Goal: Check status: Check status

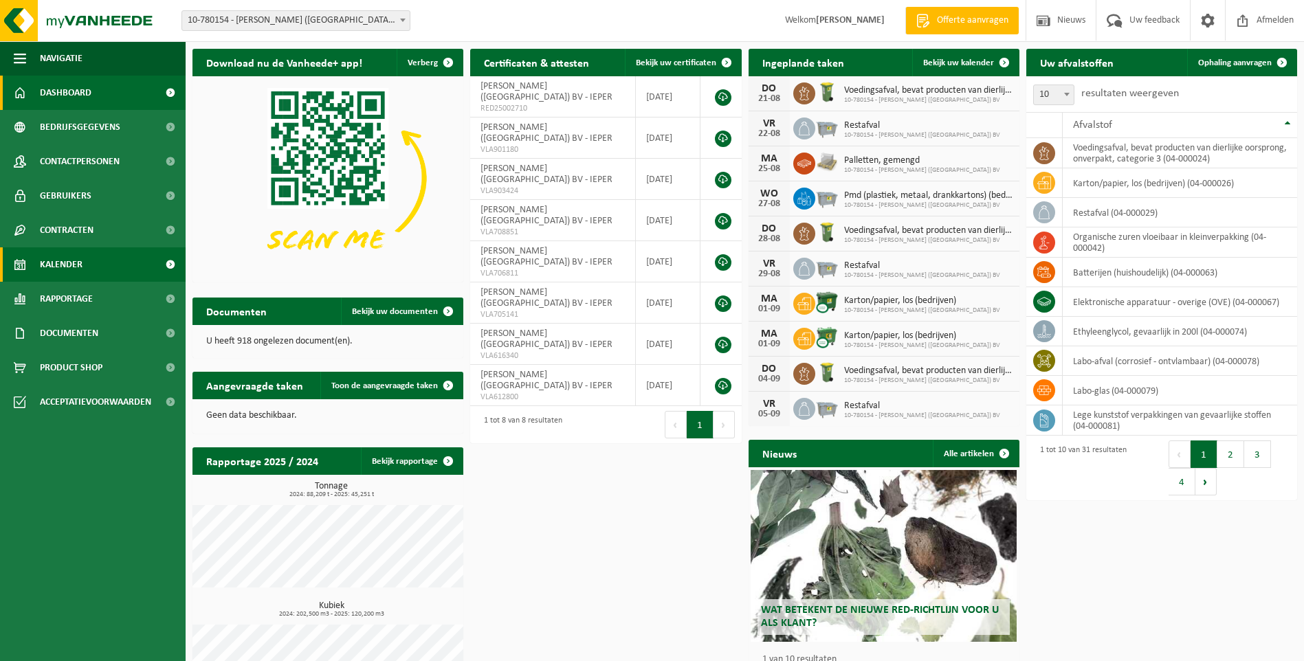
click at [76, 266] on span "Kalender" at bounding box center [61, 264] width 43 height 34
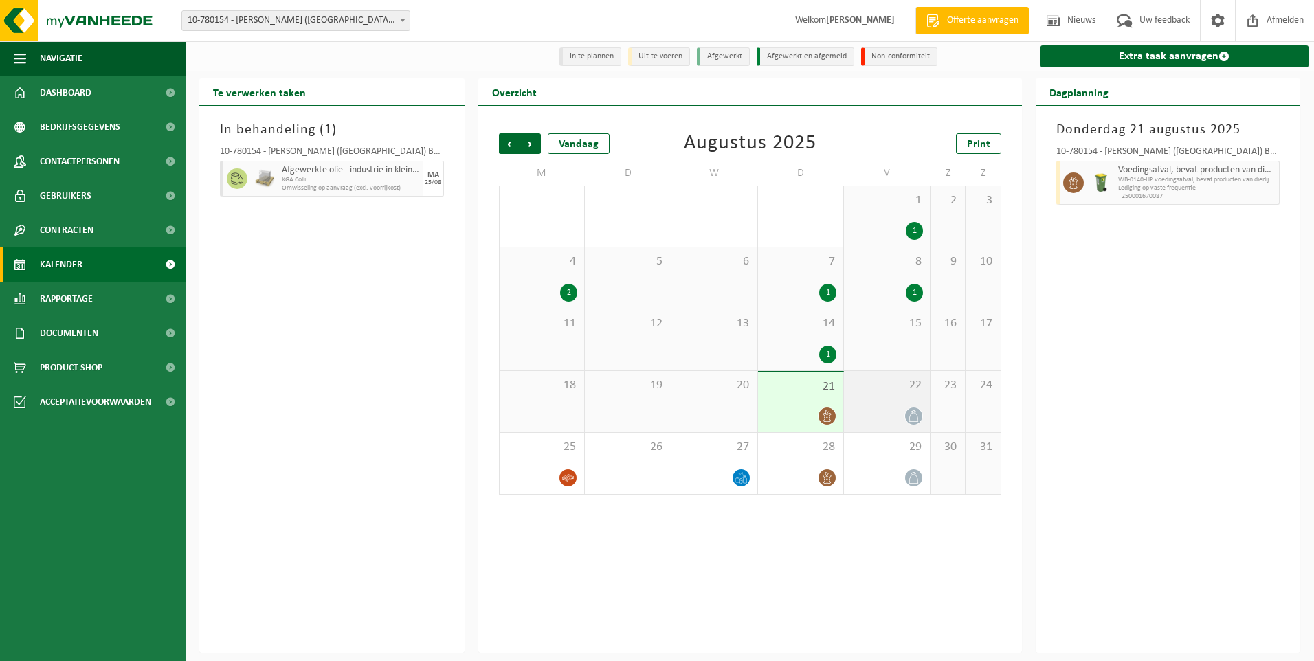
click at [917, 408] on div at bounding box center [914, 416] width 19 height 19
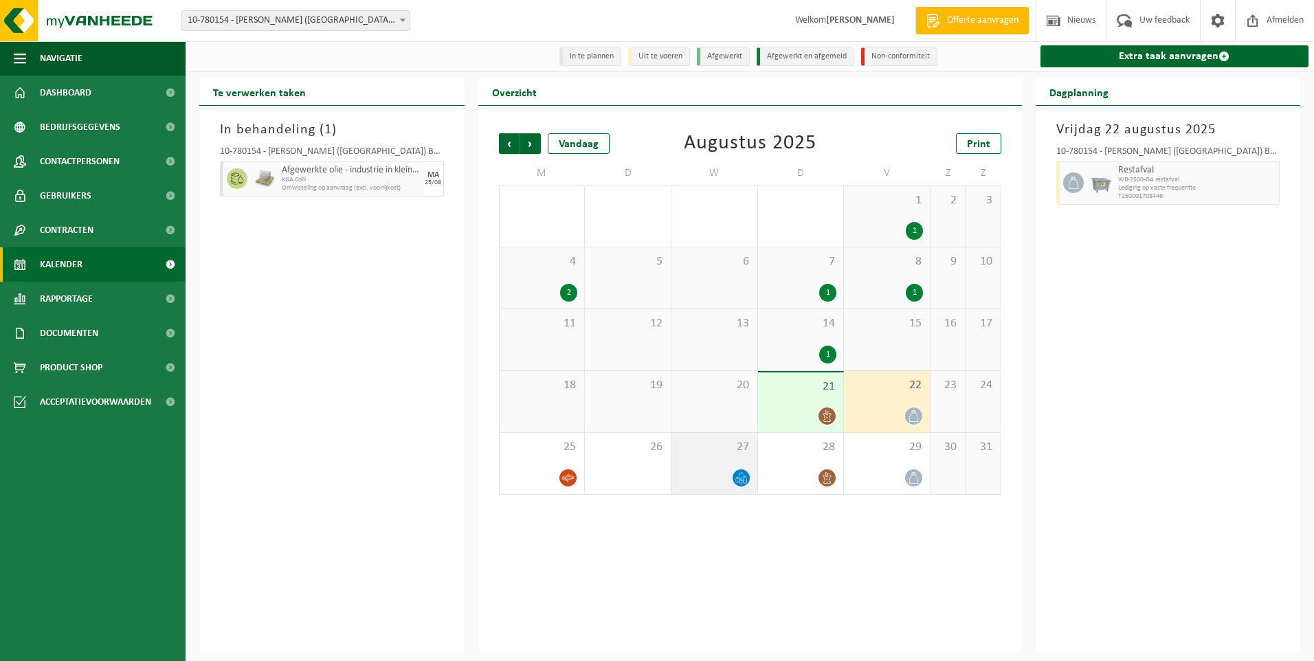
click at [740, 480] on icon at bounding box center [742, 478] width 12 height 12
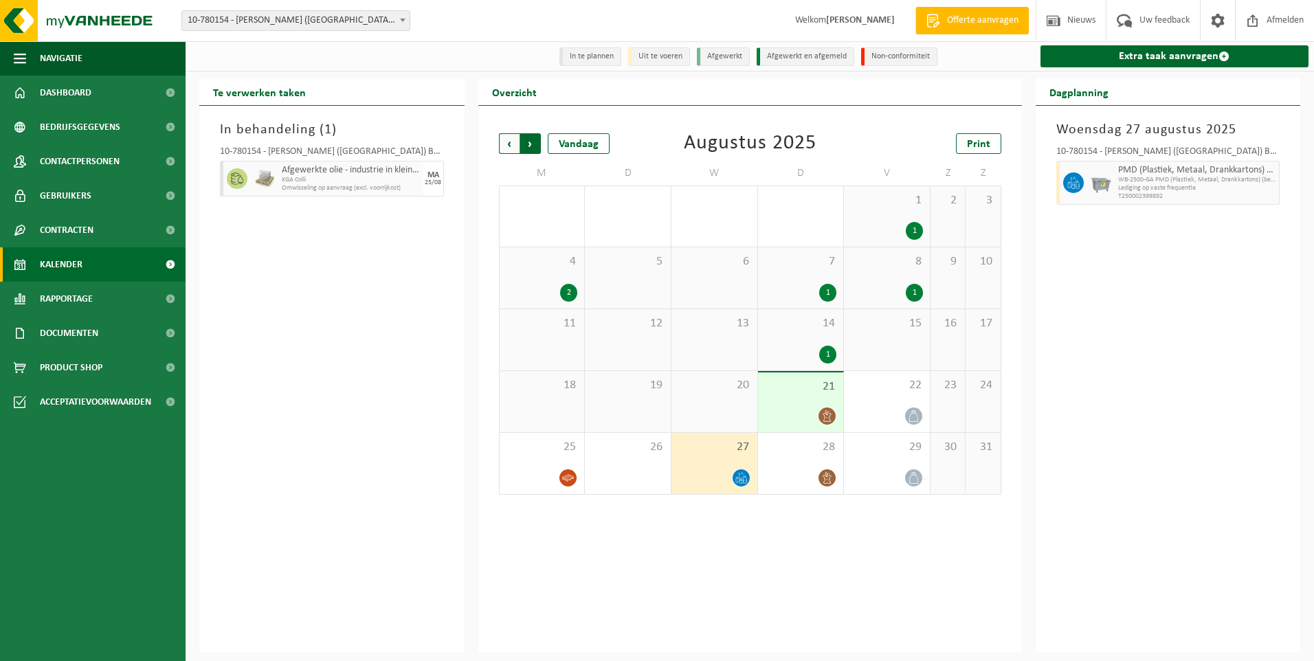
click at [504, 144] on span "Vorige" at bounding box center [509, 143] width 21 height 21
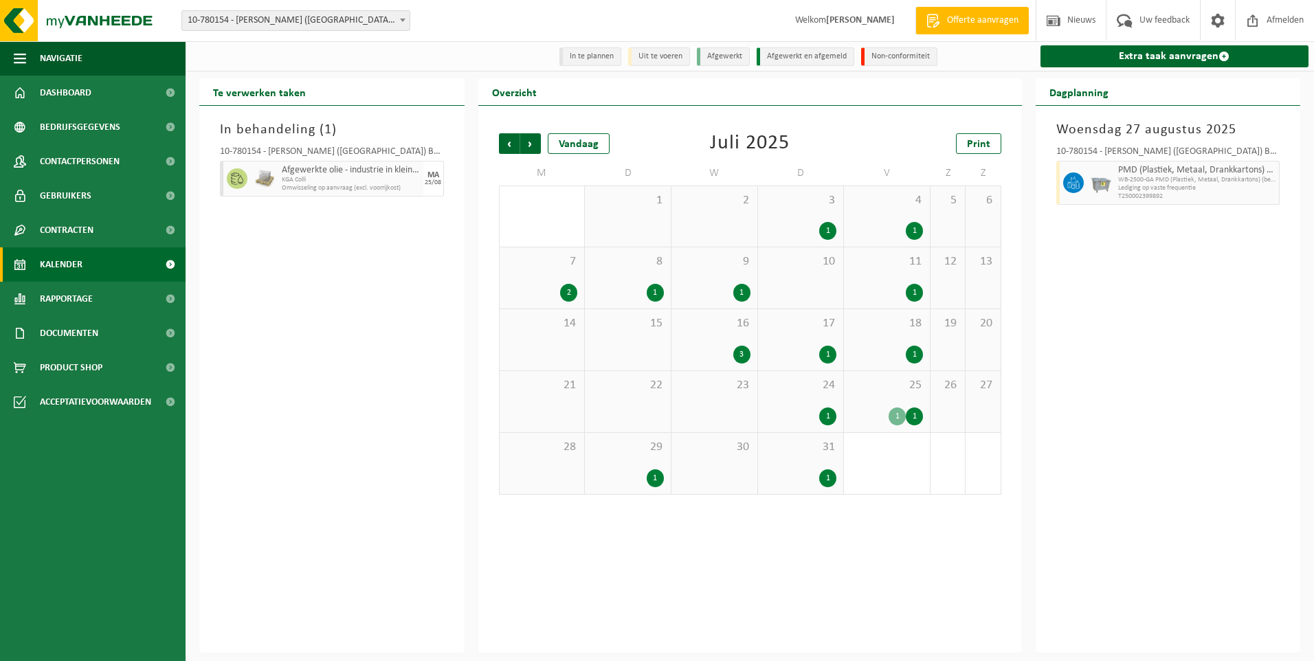
click at [654, 483] on div "1" at bounding box center [655, 478] width 17 height 18
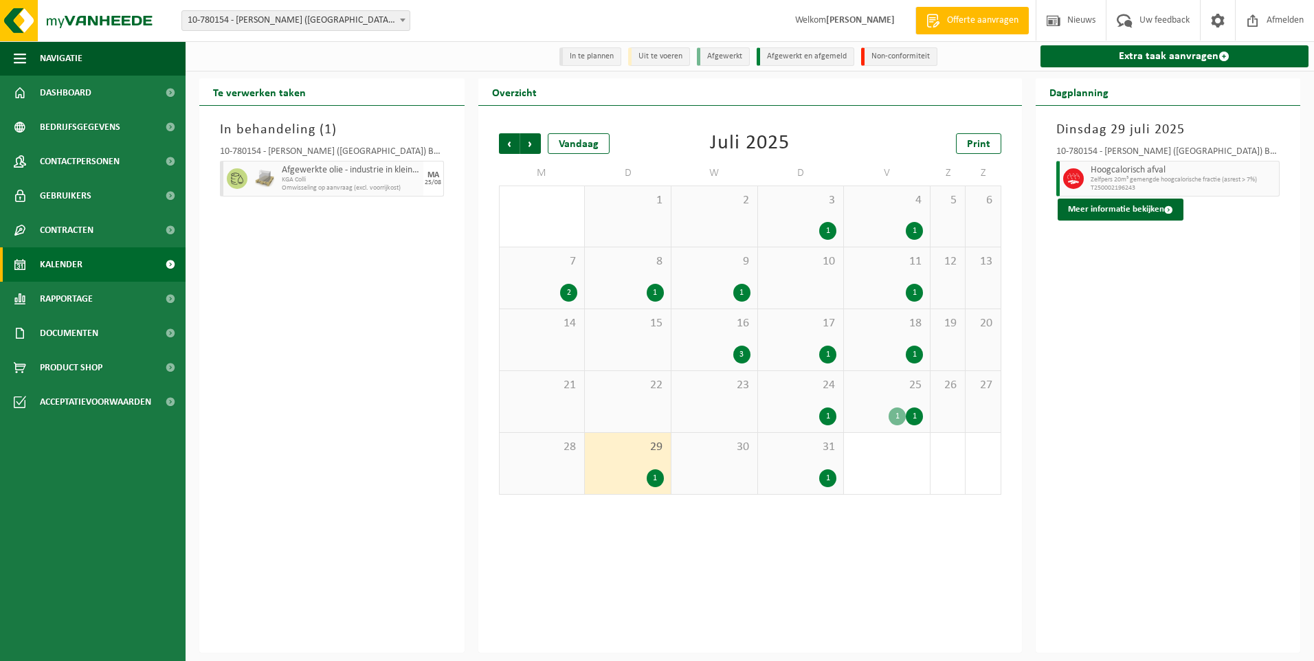
click at [824, 479] on div "1" at bounding box center [827, 478] width 17 height 18
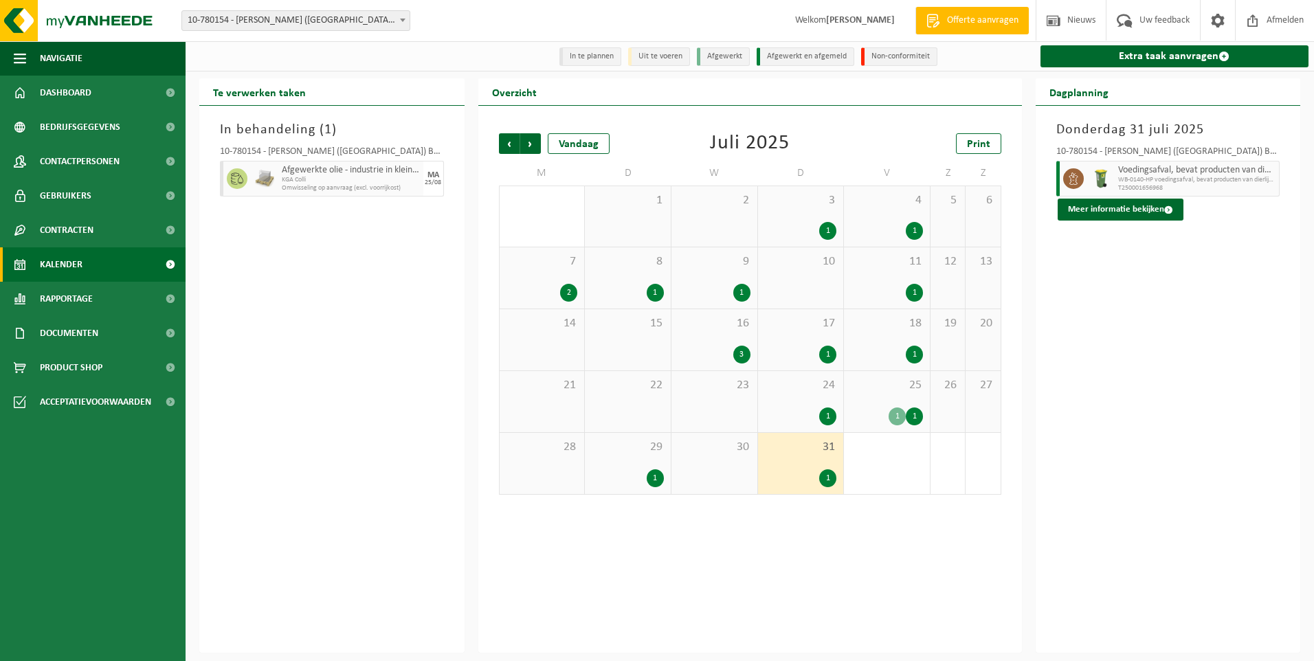
click at [837, 414] on div "1" at bounding box center [801, 417] width 72 height 18
click at [740, 359] on div "3" at bounding box center [741, 355] width 17 height 18
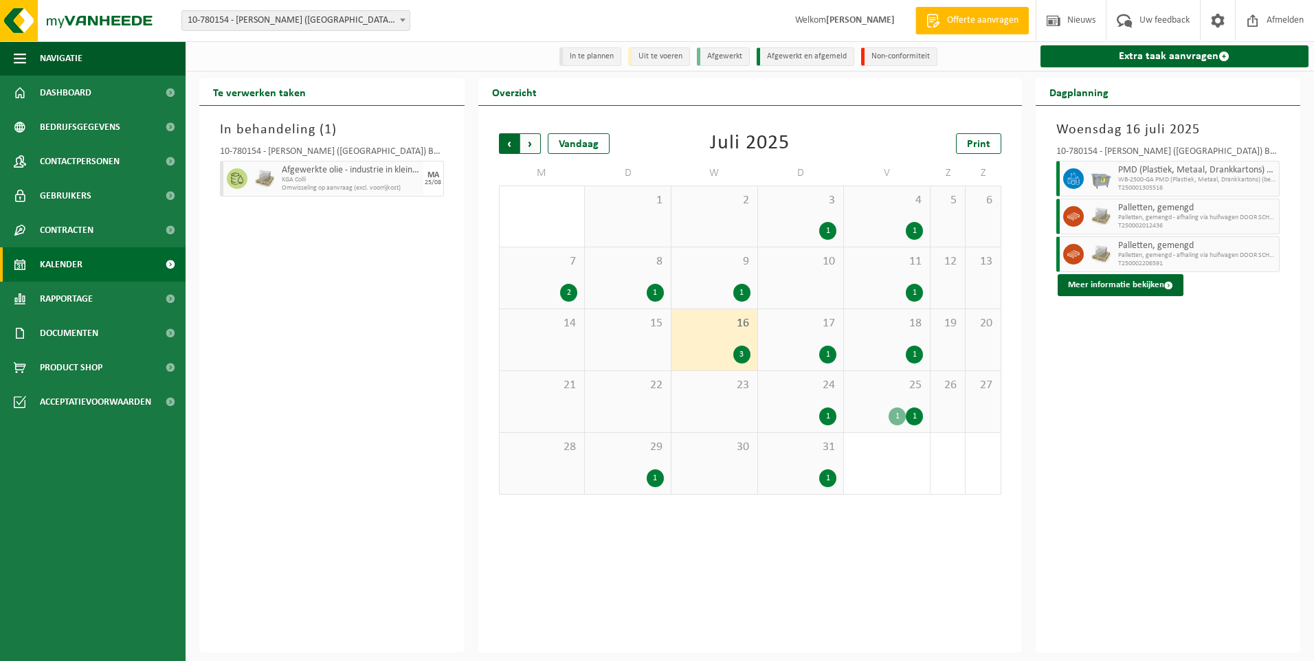
click at [531, 144] on span "Volgende" at bounding box center [530, 143] width 21 height 21
